Goal: Task Accomplishment & Management: Use online tool/utility

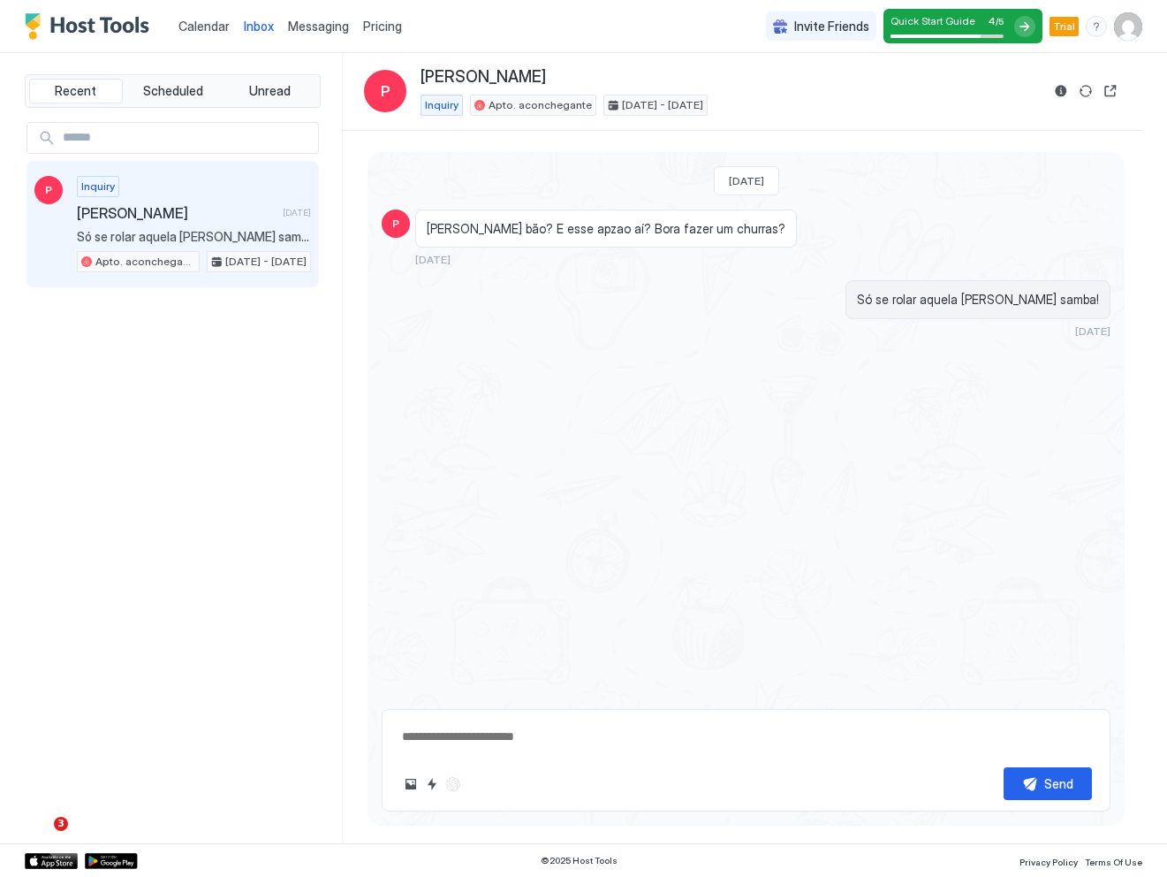
type textarea "*"
click at [207, 27] on span "Calendar" at bounding box center [203, 26] width 51 height 15
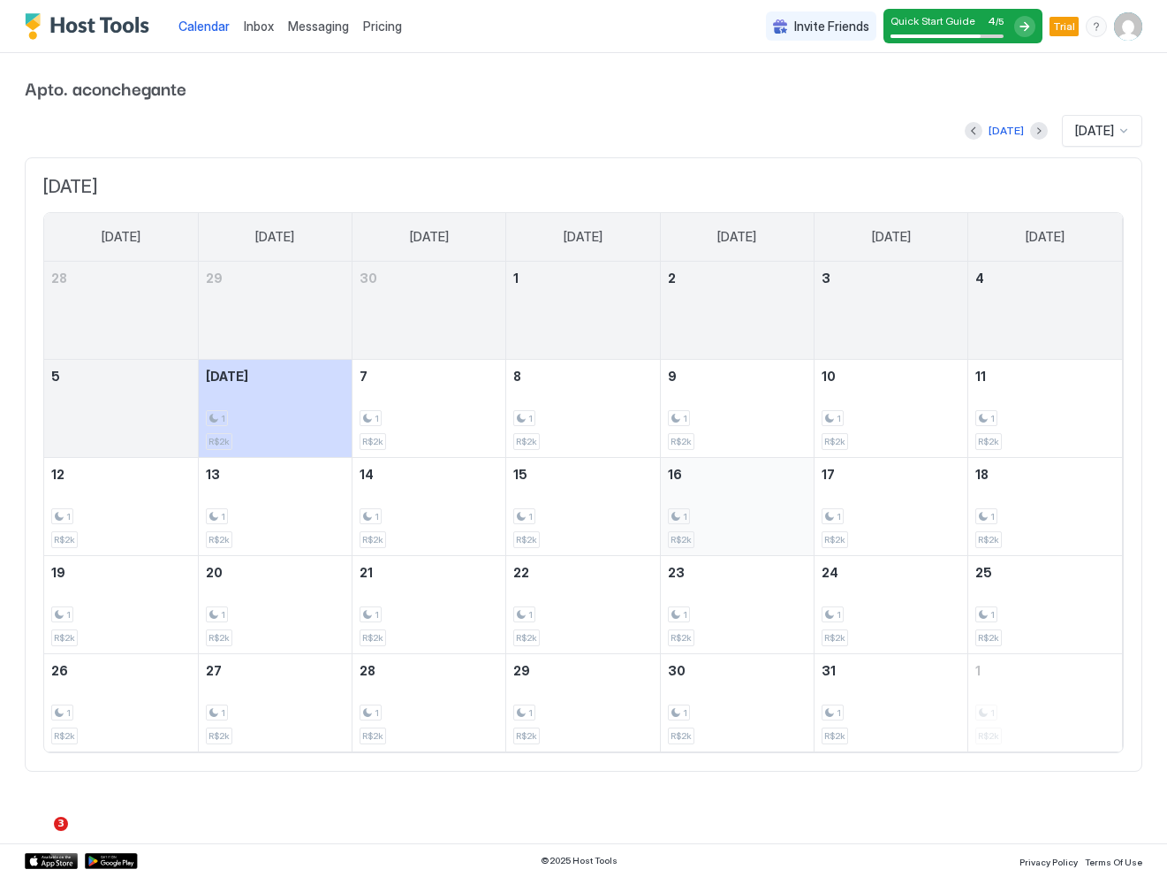
click at [685, 540] on span "R$2k" at bounding box center [681, 539] width 21 height 11
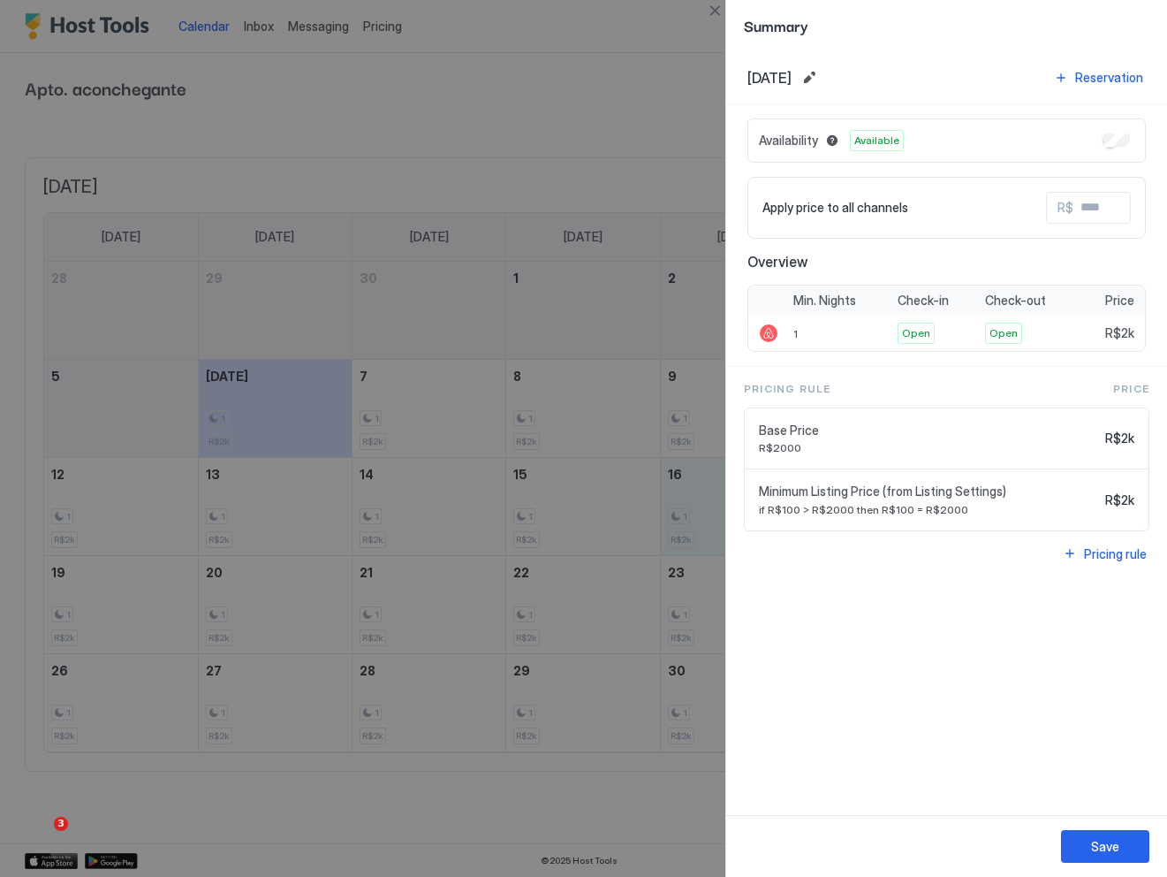
click at [642, 183] on div at bounding box center [583, 438] width 1167 height 877
click at [633, 98] on div at bounding box center [583, 438] width 1167 height 877
click at [1082, 848] on button "Save" at bounding box center [1105, 846] width 88 height 33
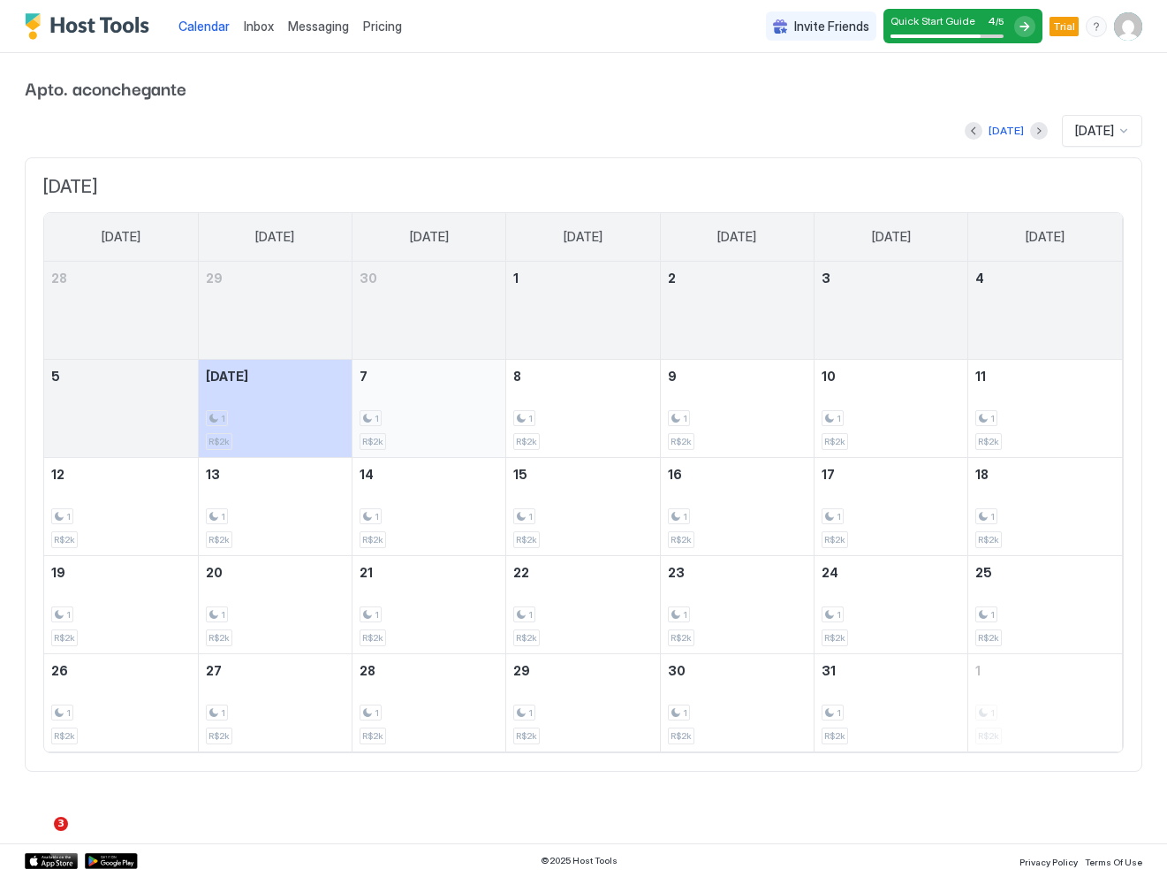
click at [441, 404] on div "1 R$2k" at bounding box center [429, 408] width 139 height 83
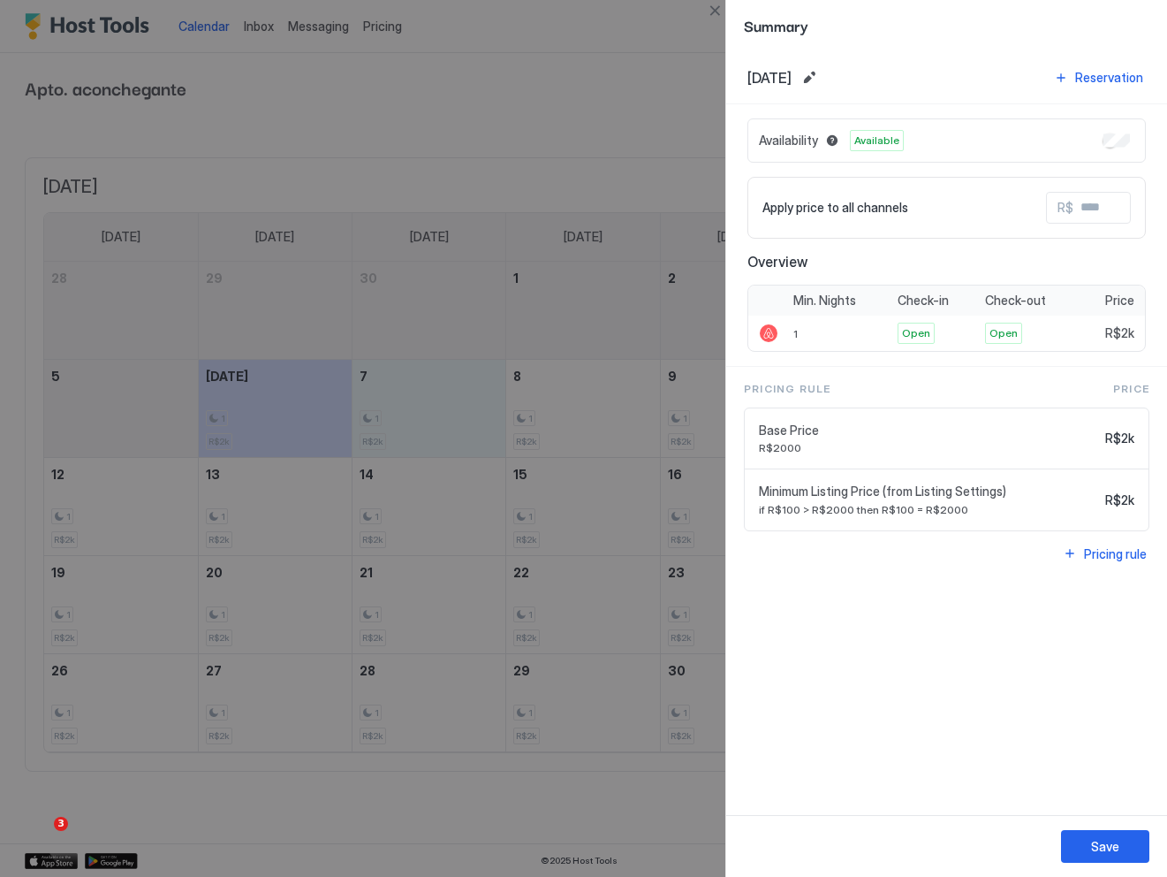
click at [566, 136] on div at bounding box center [583, 438] width 1167 height 877
click at [1092, 840] on div "Save" at bounding box center [1105, 846] width 28 height 19
